Goal: Find specific page/section: Find specific page/section

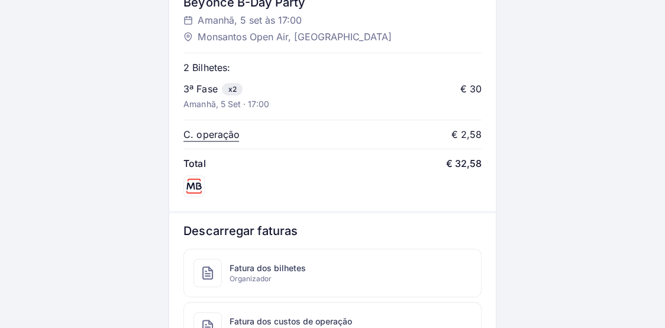
scroll to position [512, 0]
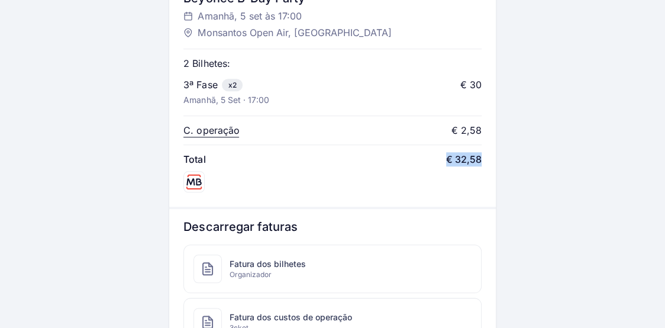
drag, startPoint x: 446, startPoint y: 162, endPoint x: 521, endPoint y: 162, distance: 74.5
click at [487, 170] on div "[PERSON_NAME] B-Day Party Amanhã, 5 set às 17:00 Monsantos Open Air, [GEOGRAPHI…" at bounding box center [332, 21] width 326 height 369
drag, startPoint x: 238, startPoint y: 85, endPoint x: 192, endPoint y: 85, distance: 45.6
click at [192, 85] on div "3ª Fase x2" at bounding box center [225, 84] width 85 height 14
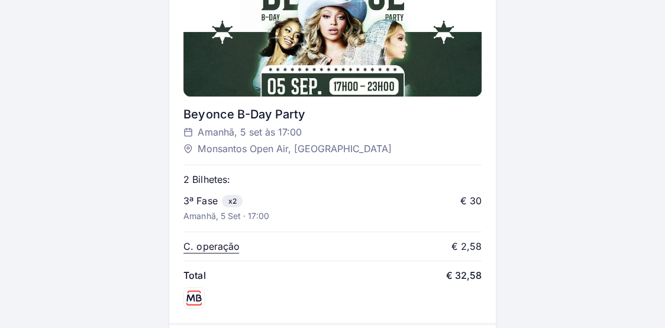
scroll to position [393, 0]
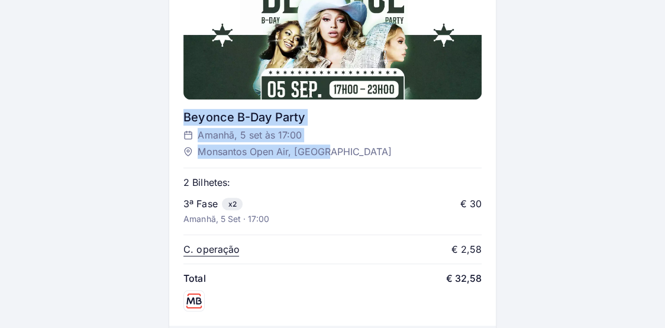
drag, startPoint x: 330, startPoint y: 148, endPoint x: 177, endPoint y: 149, distance: 152.6
click at [166, 149] on div "Bilhete digital enviado por SMS e e-mail Abre o SMS ou o e-mail para aceder ao …" at bounding box center [332, 64] width 627 height 839
click at [431, 149] on div "Monsantos Open Air, [GEOGRAPHIC_DATA]" at bounding box center [326, 151] width 286 height 14
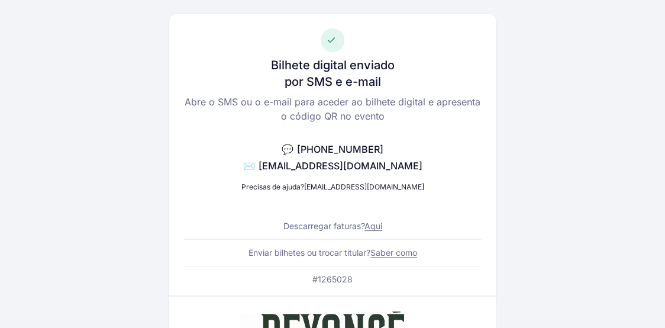
scroll to position [38, 0]
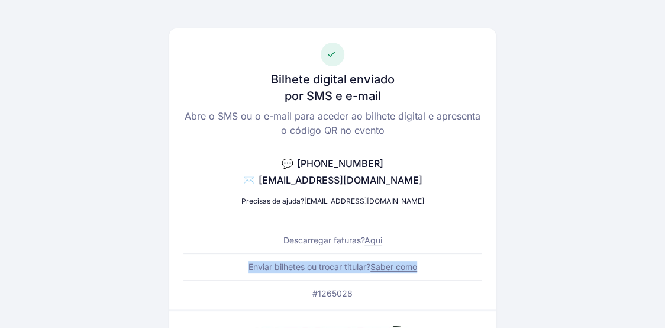
drag, startPoint x: 238, startPoint y: 270, endPoint x: 426, endPoint y: 269, distance: 187.5
click at [426, 269] on div "Bilhete digital enviado por SMS e e-mail Abre o SMS ou o e-mail para aceder ao …" at bounding box center [332, 168] width 326 height 280
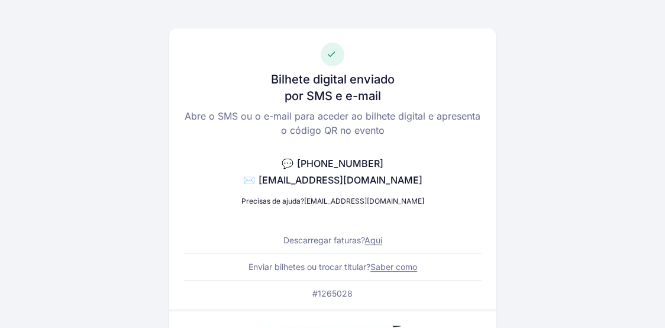
click at [436, 266] on div "Bilhete digital enviado por SMS e e-mail Abre o SMS ou o e-mail para aceder ao …" at bounding box center [332, 168] width 326 height 280
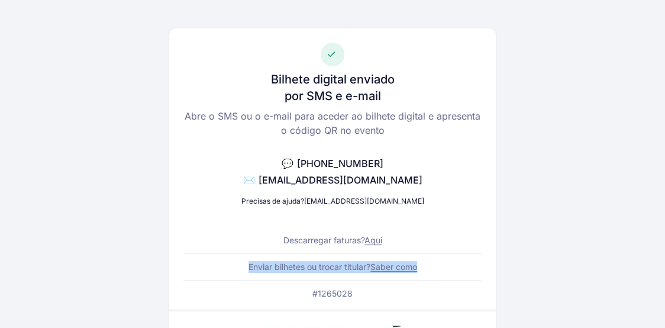
drag, startPoint x: 385, startPoint y: 266, endPoint x: 189, endPoint y: 275, distance: 196.0
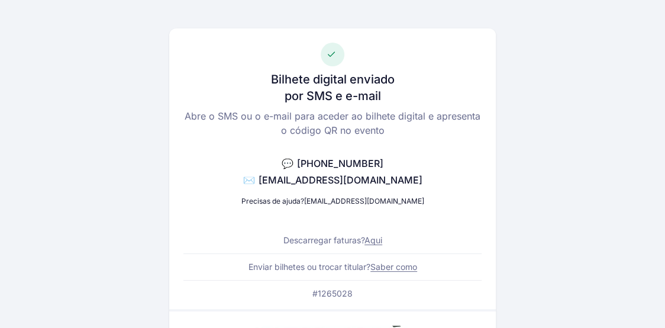
click at [209, 275] on div "Bilhete digital enviado por SMS e e-mail Abre o SMS ou o e-mail para aceder ao …" at bounding box center [332, 168] width 326 height 280
drag, startPoint x: 257, startPoint y: 204, endPoint x: 411, endPoint y: 202, distance: 153.8
click at [411, 202] on div "Bilhete digital enviado por SMS e e-mail Abre o SMS ou o e-mail para aceder ao …" at bounding box center [332, 168] width 326 height 280
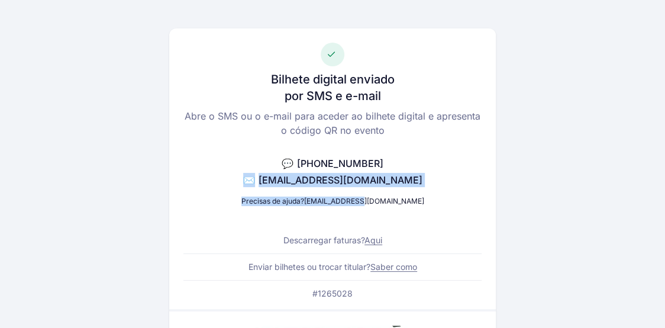
drag, startPoint x: 396, startPoint y: 199, endPoint x: 256, endPoint y: 199, distance: 140.8
click at [256, 199] on div "Bilhete digital enviado por SMS e e-mail Abre o SMS ou o e-mail para aceder ao …" at bounding box center [332, 168] width 326 height 280
click at [259, 214] on div "Bilhete digital enviado por SMS e e-mail Abre o SMS ou o e-mail para aceder ao …" at bounding box center [332, 168] width 326 height 280
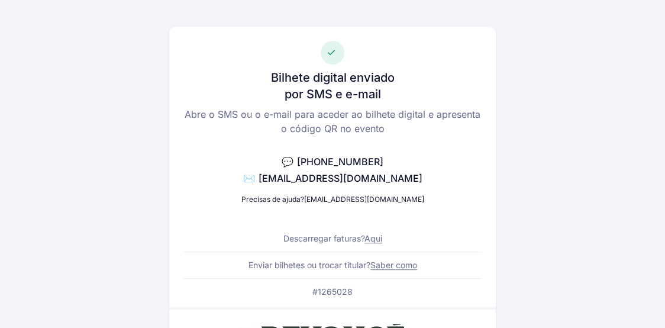
scroll to position [0, 0]
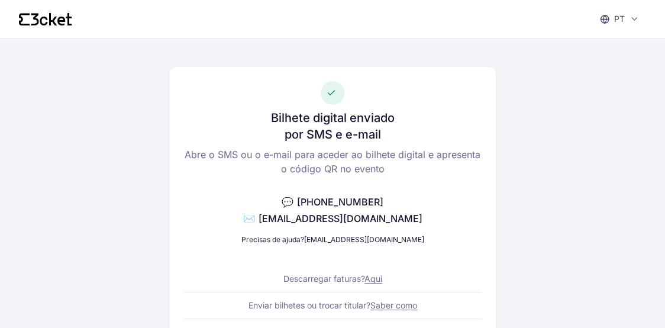
click at [637, 18] on icon at bounding box center [633, 18] width 9 height 9
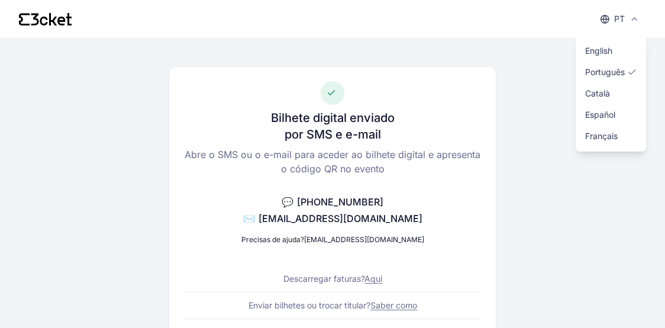
click at [632, 20] on icon at bounding box center [633, 18] width 9 height 9
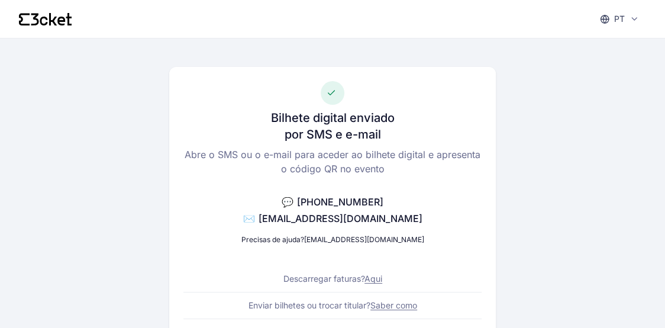
scroll to position [39, 0]
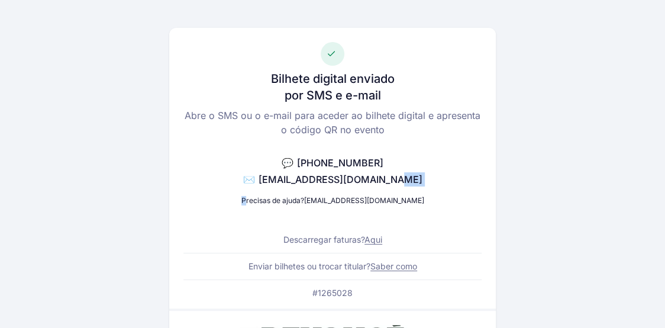
drag, startPoint x: 412, startPoint y: 191, endPoint x: 331, endPoint y: 207, distance: 82.0
click at [279, 207] on div "Bilhete digital enviado por SMS e e-mail Abre o SMS ou o e-mail para aceder ao …" at bounding box center [332, 168] width 326 height 280
click at [374, 207] on div "Bilhete digital enviado por SMS e e-mail Abre o SMS ou o e-mail para aceder ao …" at bounding box center [332, 168] width 326 height 280
drag, startPoint x: 338, startPoint y: 195, endPoint x: 403, endPoint y: 206, distance: 65.9
click at [403, 206] on div "Bilhete digital enviado por SMS e e-mail Abre o SMS ou o e-mail para aceder ao …" at bounding box center [332, 168] width 326 height 280
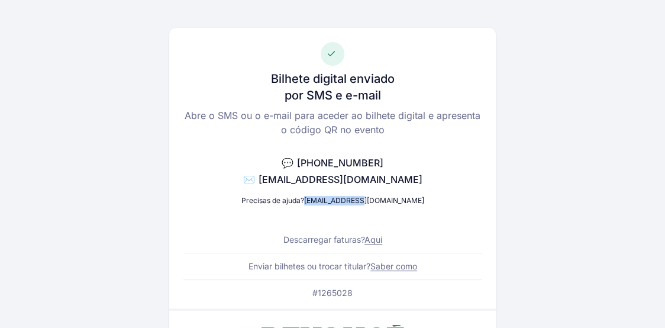
copy link "[EMAIL_ADDRESS][DOMAIN_NAME]"
click at [400, 146] on div "Bilhete digital enviado por SMS e e-mail Abre o SMS ou o e-mail para aceder ao …" at bounding box center [332, 168] width 326 height 280
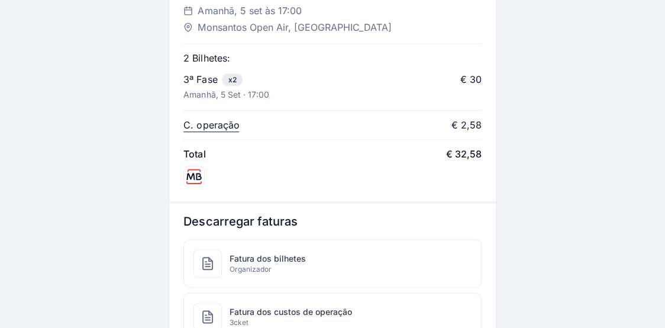
scroll to position [670, 0]
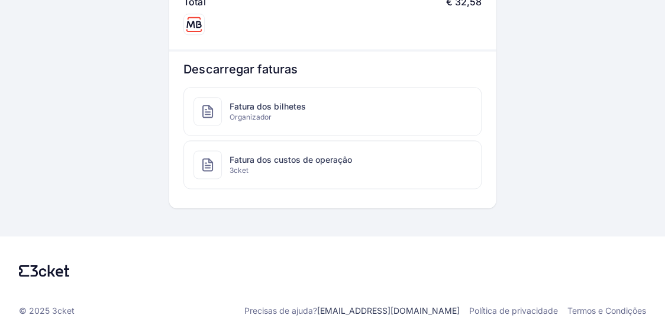
click at [264, 106] on span "Fatura dos bilhetes" at bounding box center [267, 107] width 76 height 12
click at [309, 146] on div "Fatura dos custos de operação 3cket" at bounding box center [332, 164] width 296 height 47
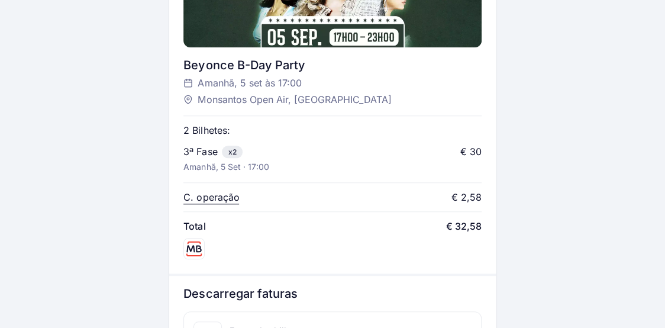
scroll to position [472, 0]
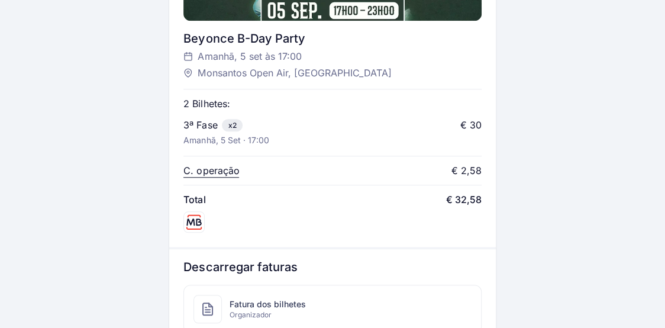
click at [261, 301] on span "Fatura dos bilhetes" at bounding box center [267, 304] width 76 height 12
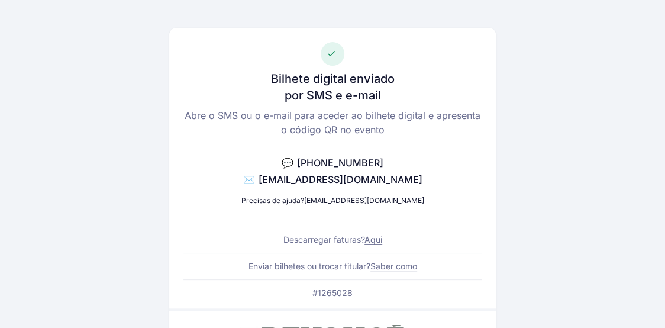
scroll to position [197, 0]
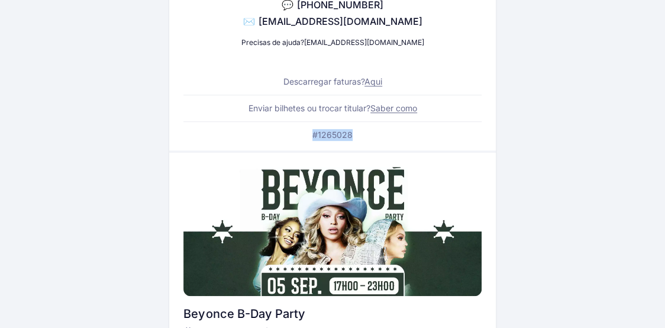
drag, startPoint x: 318, startPoint y: 139, endPoint x: 296, endPoint y: 140, distance: 22.5
click at [296, 140] on div "Bilhete digital enviado por SMS e e-mail Abre o SMS ou o e-mail para aceder ao …" at bounding box center [332, 10] width 326 height 280
copy p "#1265028"
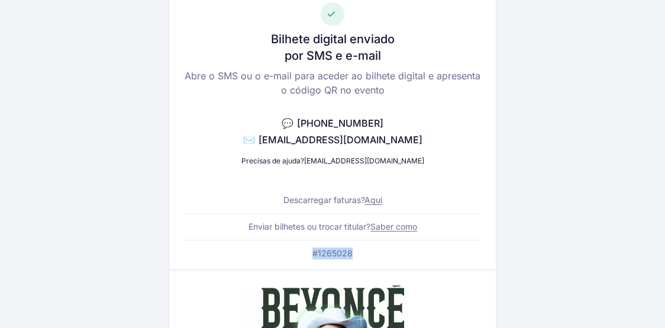
scroll to position [237, 0]
